Goal: Participate in discussion: Engage in conversation with other users on a specific topic

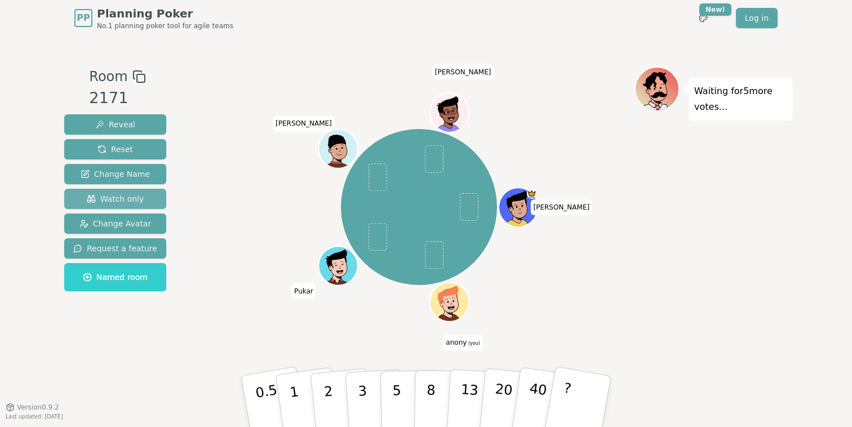
click at [110, 201] on span "Watch only" at bounding box center [115, 198] width 57 height 11
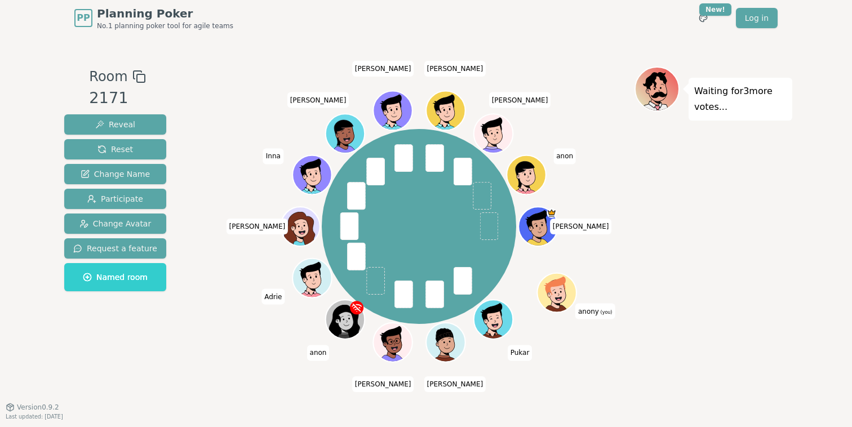
click at [693, 219] on div "Waiting for 3 more votes..." at bounding box center [714, 222] width 158 height 310
click at [438, 247] on div "[PERSON_NAME] anony (you) [PERSON_NAME] anon [PERSON_NAME] [PERSON_NAME] [PERSO…" at bounding box center [419, 226] width 195 height 195
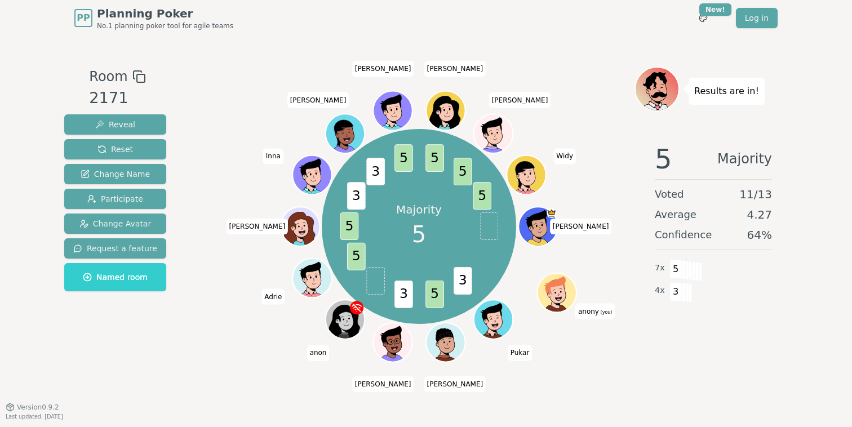
click at [737, 320] on div "5 Majority Voted 11 / 13 Average 4.27 Confidence 64 % 7 x 5 4 x 3" at bounding box center [714, 246] width 158 height 225
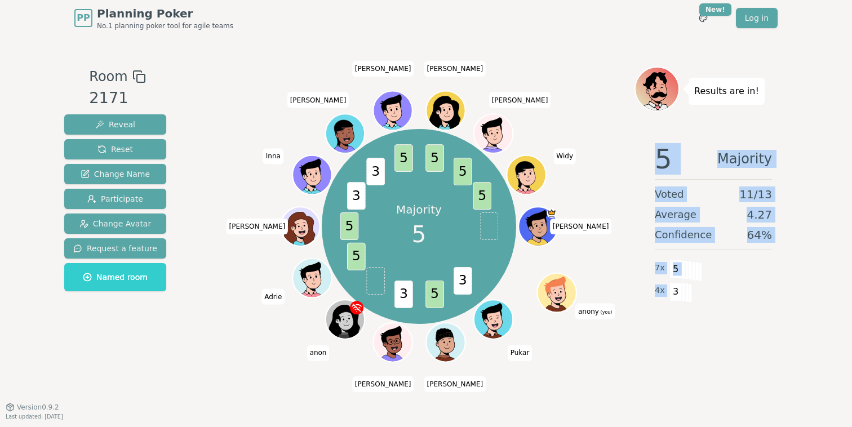
drag, startPoint x: 742, startPoint y: 314, endPoint x: 650, endPoint y: 140, distance: 197.4
click at [650, 140] on div "5 Majority Voted 11 / 13 Average 4.27 Confidence 64 % 7 x 5 4 x 3" at bounding box center [714, 246] width 158 height 225
drag, startPoint x: 650, startPoint y: 140, endPoint x: 738, endPoint y: 353, distance: 231.2
click at [738, 353] on div "5 Majority Voted 11 / 13 Average 4.27 Confidence 64 % 7 x 5 4 x 3" at bounding box center [714, 246] width 158 height 225
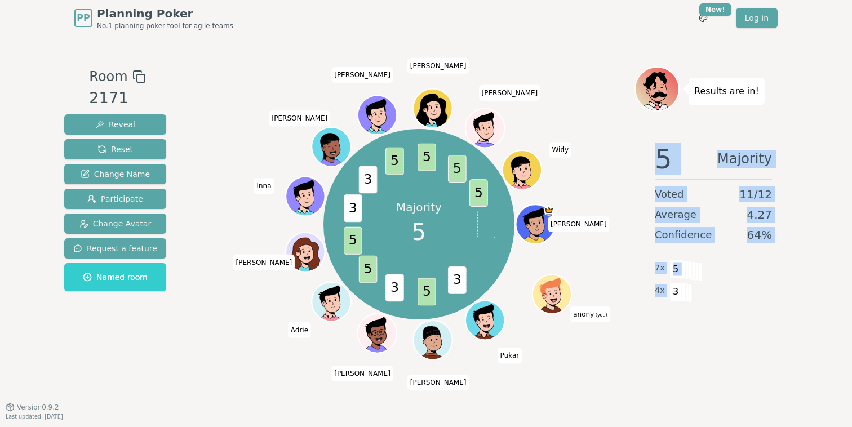
click at [738, 353] on div "5 Majority Voted 11 / 12 Average 4.27 Confidence 64 % 7 x 5 4 x 3" at bounding box center [714, 246] width 158 height 225
drag, startPoint x: 738, startPoint y: 353, endPoint x: 635, endPoint y: 127, distance: 249.2
click at [635, 127] on div "Results are in! 5 Majority Voted 11 / 12 Average 4.27 Confidence 64 % 7 x 5 4 x…" at bounding box center [714, 222] width 158 height 310
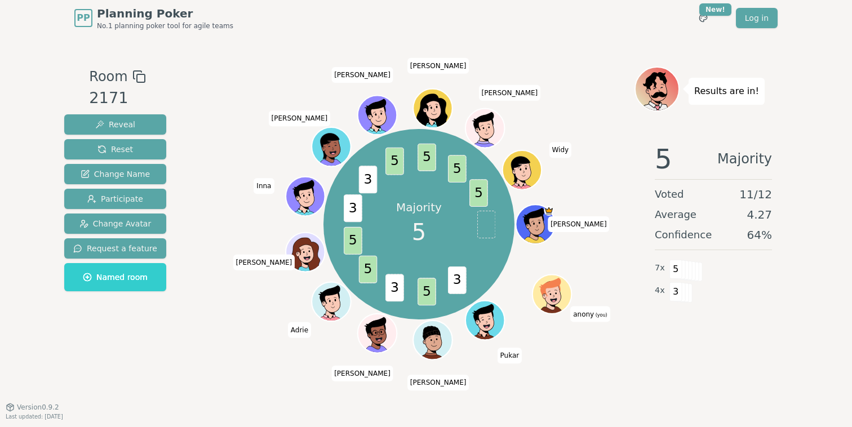
click at [633, 212] on div "Majority 5 3 5 3 5 5 3 3 5 5 5 5 [PERSON_NAME] (you) [PERSON_NAME] [PERSON_NAME…" at bounding box center [418, 224] width 431 height 275
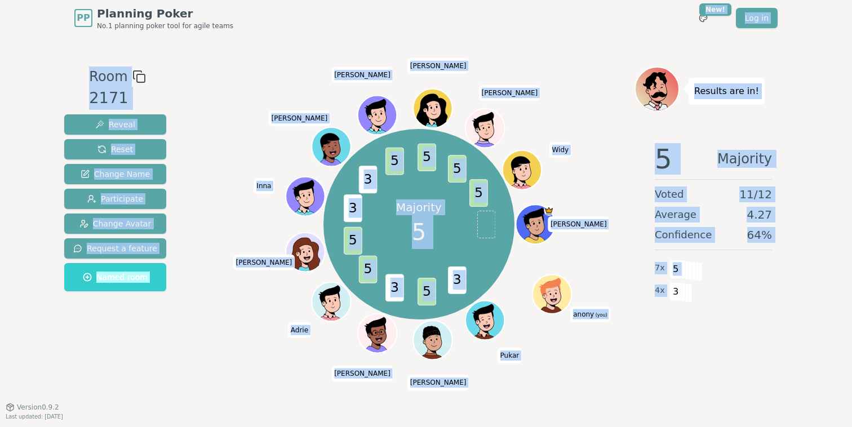
drag, startPoint x: 632, startPoint y: 31, endPoint x: 764, endPoint y: 424, distance: 414.9
click at [764, 424] on div "PP Planning Poker No.1 planning poker tool for agile teams Toggle theme New! Lo…" at bounding box center [426, 213] width 852 height 427
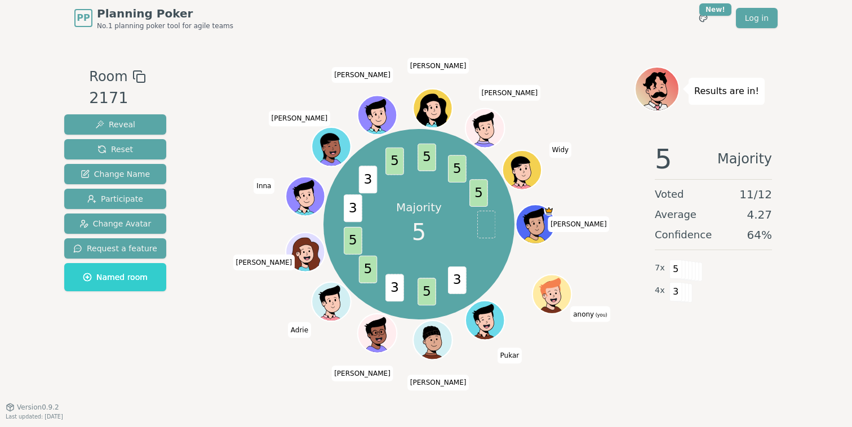
click at [752, 344] on div "5 Majority Voted 11 / 12 Average 4.27 Confidence 64 % 7 x 5 4 x 3" at bounding box center [714, 246] width 158 height 225
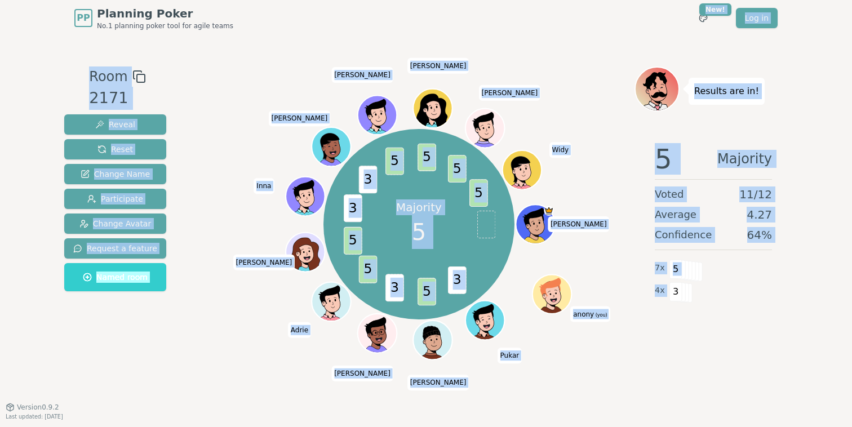
drag, startPoint x: 755, startPoint y: 344, endPoint x: 639, endPoint y: 33, distance: 331.9
click at [639, 33] on div "PP Planning Poker No.1 planning poker tool for agile teams Toggle theme New! Lo…" at bounding box center [426, 213] width 852 height 427
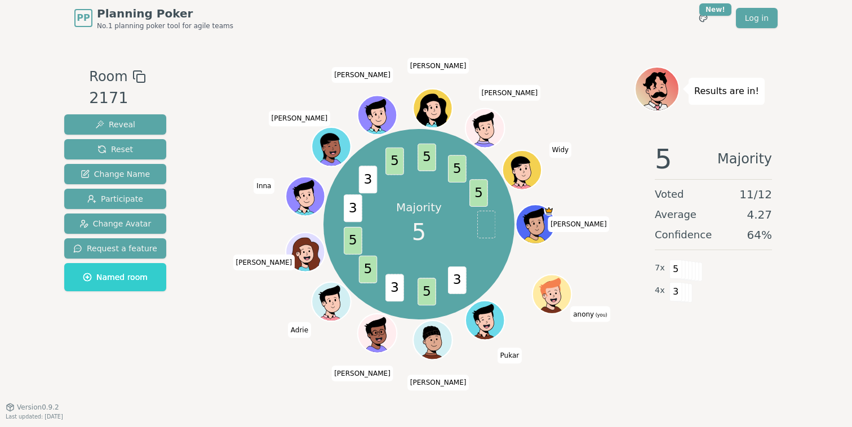
click at [639, 34] on div "PP Planning Poker No.1 planning poker tool for agile teams Toggle theme New! Lo…" at bounding box center [425, 18] width 703 height 36
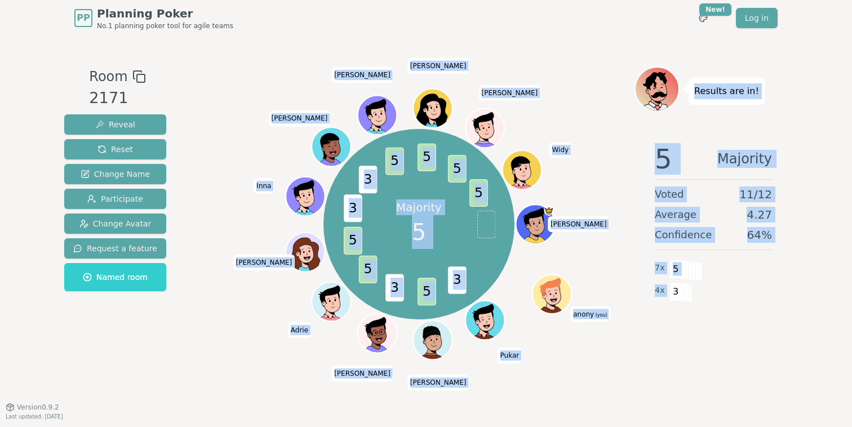
drag, startPoint x: 591, startPoint y: 69, endPoint x: 737, endPoint y: 374, distance: 337.8
click at [737, 369] on div "Room 2171 Reveal Reset Change Name Participate Change Avatar Request a feature …" at bounding box center [426, 222] width 733 height 310
click at [737, 374] on div "Results are in! 5 Majority Voted 11 / 12 Average 4.27 Confidence 64 % 7 x 5 4 x…" at bounding box center [714, 222] width 158 height 310
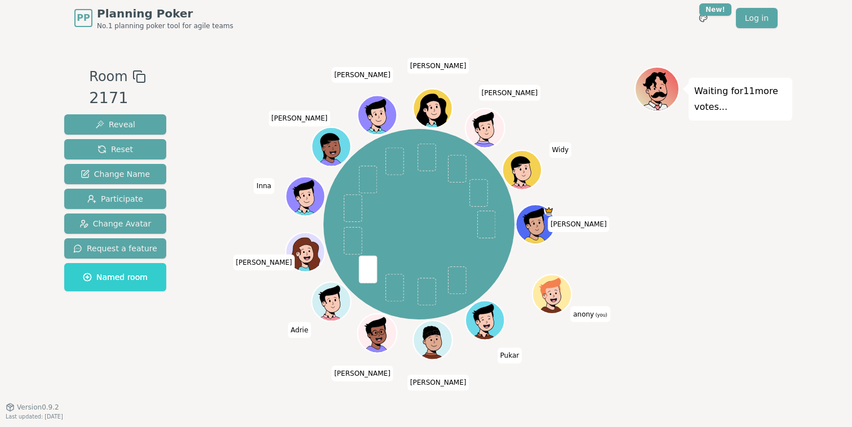
click at [746, 236] on div "Waiting for 11 more votes..." at bounding box center [714, 222] width 158 height 310
click at [644, 236] on div "Waiting for 11 more votes..." at bounding box center [714, 222] width 158 height 310
click at [666, 222] on div "Waiting for 11 more votes..." at bounding box center [714, 222] width 158 height 310
click at [686, 265] on div "Waiting for 11 more votes..." at bounding box center [714, 222] width 158 height 310
click at [729, 256] on div "Waiting for 10 more votes..." at bounding box center [714, 222] width 158 height 310
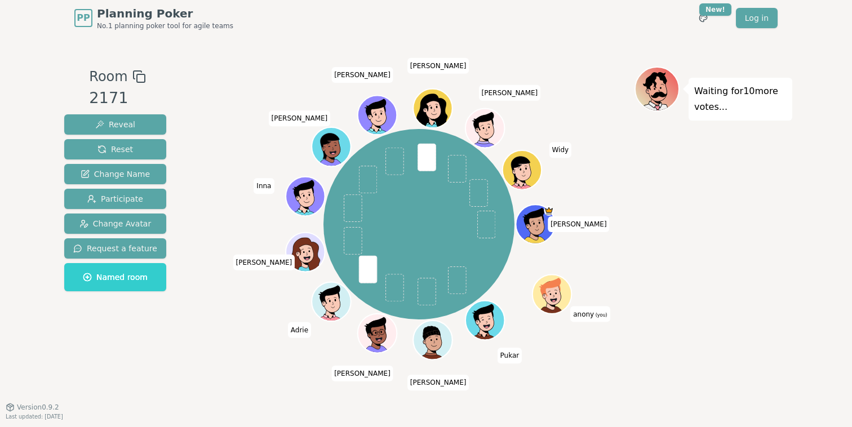
click at [140, 209] on div "Reveal Reset Change Name Participate Change Avatar Request a feature Named room" at bounding box center [115, 202] width 102 height 177
click at [140, 199] on button "Participate" at bounding box center [115, 199] width 102 height 20
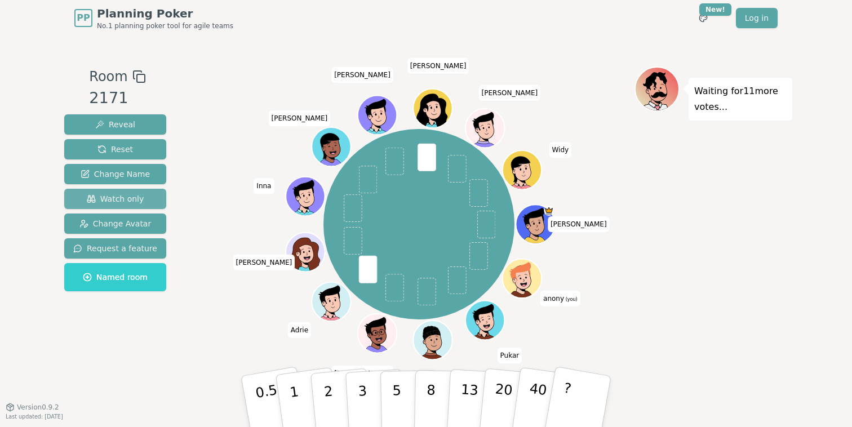
click at [140, 199] on span "Watch only" at bounding box center [115, 198] width 57 height 11
